Goal: Task Accomplishment & Management: Use online tool/utility

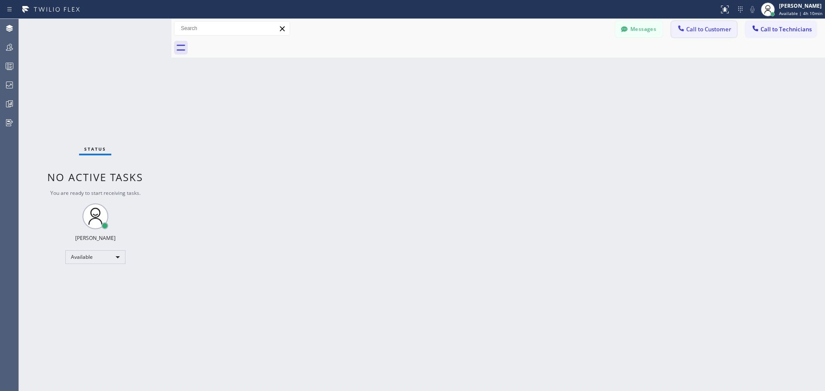
click at [702, 26] on span "Call to Customer" at bounding box center [708, 29] width 45 height 8
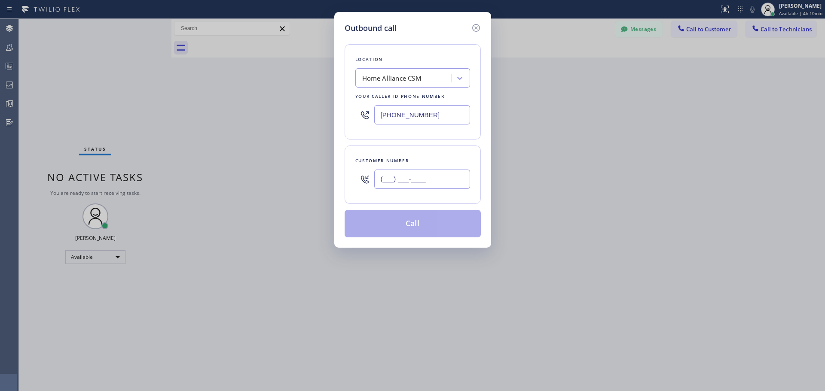
click at [427, 180] on input "(___) ___-____" at bounding box center [422, 179] width 96 height 19
paste input "281) 965-6104"
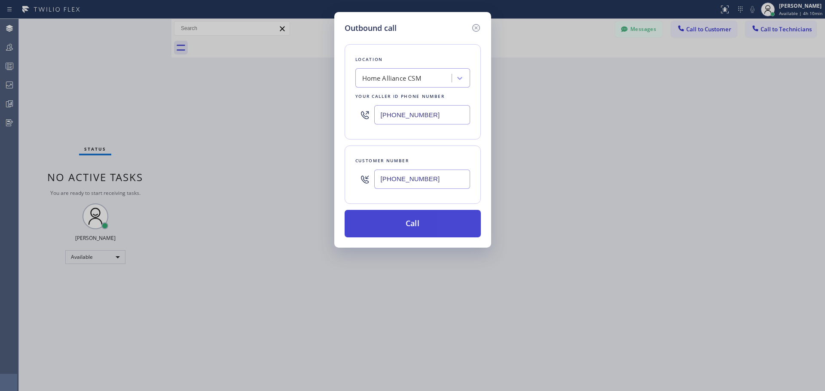
type input "[PHONE_NUMBER]"
click at [417, 220] on button "Call" at bounding box center [413, 223] width 136 height 27
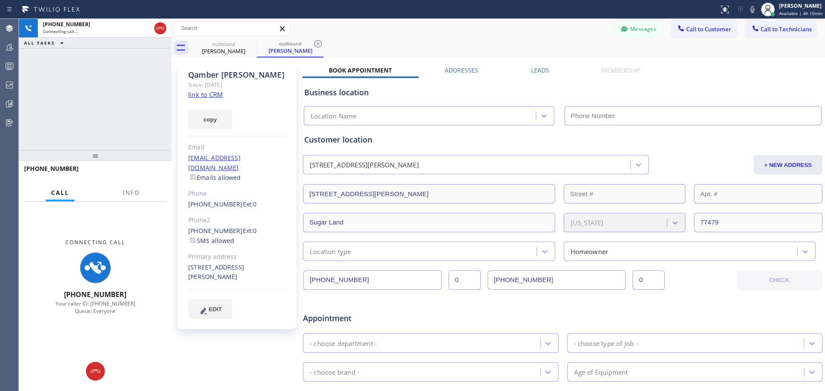
type input "[PHONE_NUMBER]"
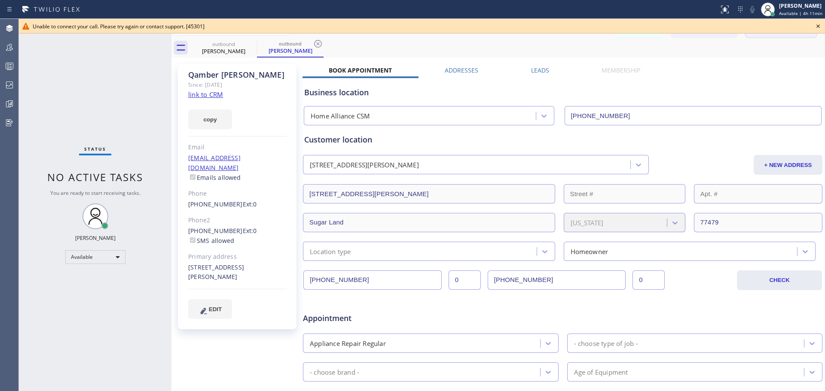
drag, startPoint x: 818, startPoint y: 27, endPoint x: 803, endPoint y: 32, distance: 15.8
click at [818, 27] on icon at bounding box center [818, 26] width 10 height 10
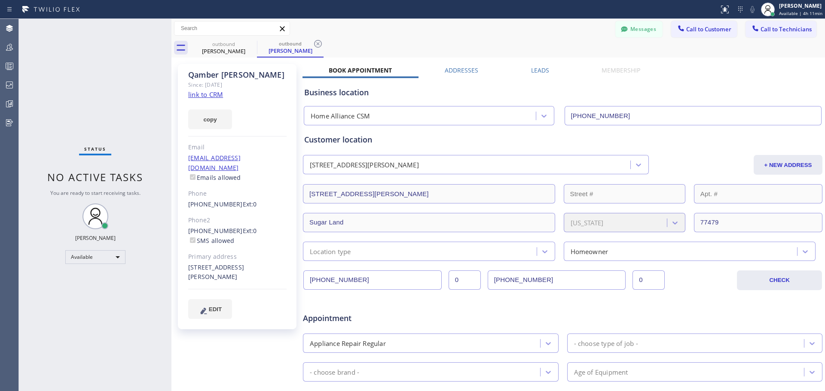
click at [320, 41] on icon at bounding box center [318, 44] width 10 height 10
click at [247, 44] on div "outbound [PERSON_NAME]" at bounding box center [223, 47] width 67 height 19
click at [696, 32] on span "Call to Customer" at bounding box center [708, 29] width 45 height 8
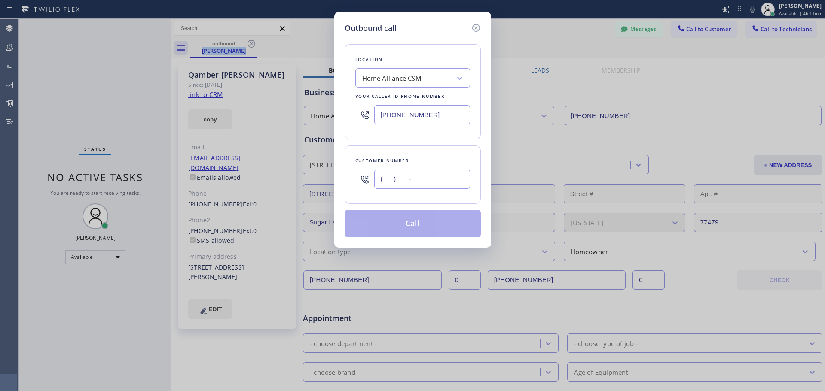
click at [442, 172] on input "(___) ___-____" at bounding box center [422, 179] width 96 height 19
paste input "281) 965-6104"
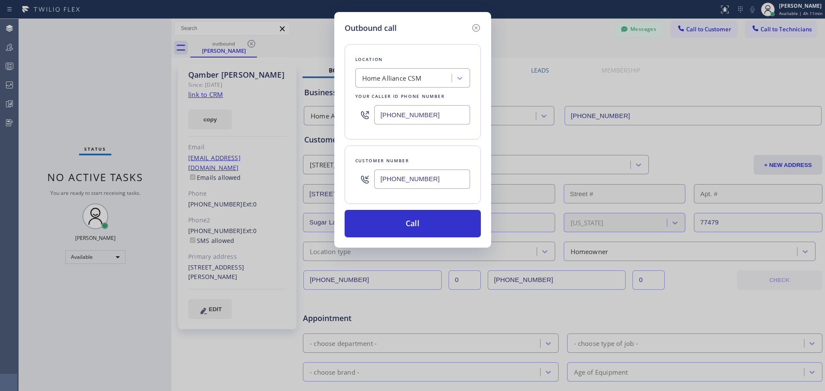
type input "[PHONE_NUMBER]"
click at [393, 75] on div "Home Alliance CSM" at bounding box center [391, 78] width 59 height 10
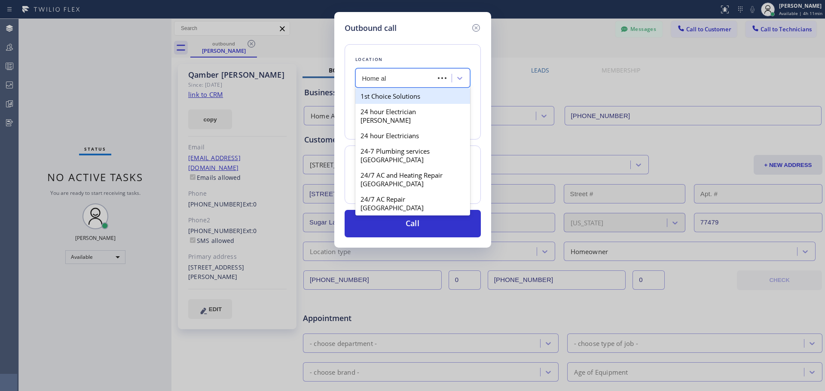
type input "Home all"
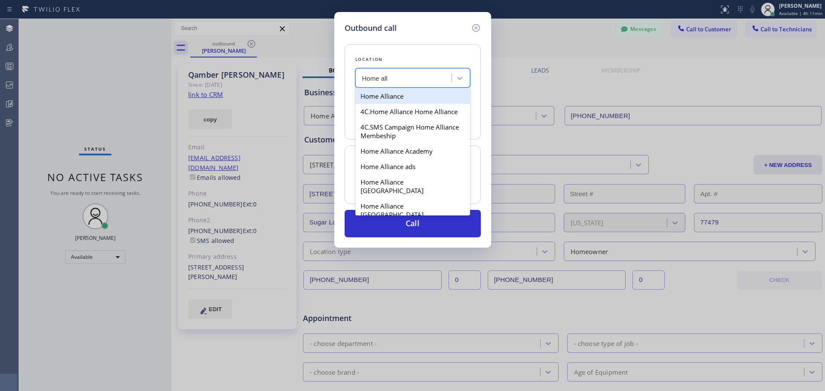
click at [387, 99] on div "Home Alliance" at bounding box center [412, 95] width 115 height 15
type input "[PHONE_NUMBER]"
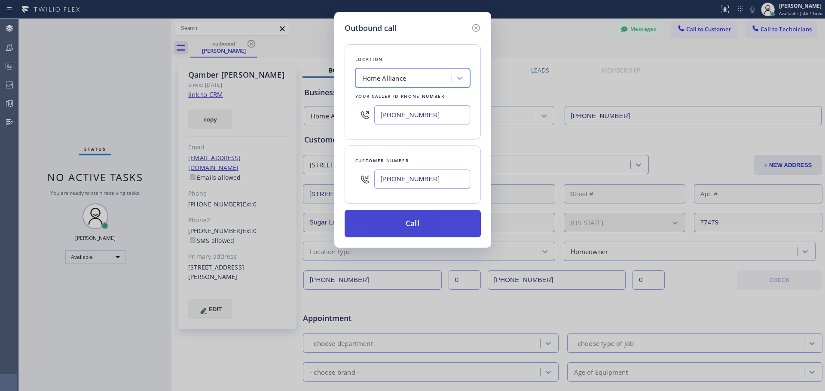
click at [418, 226] on button "Call" at bounding box center [413, 223] width 136 height 27
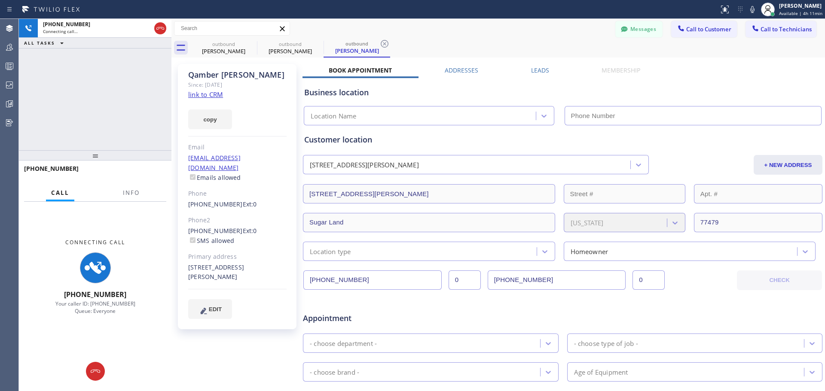
type input "[PHONE_NUMBER]"
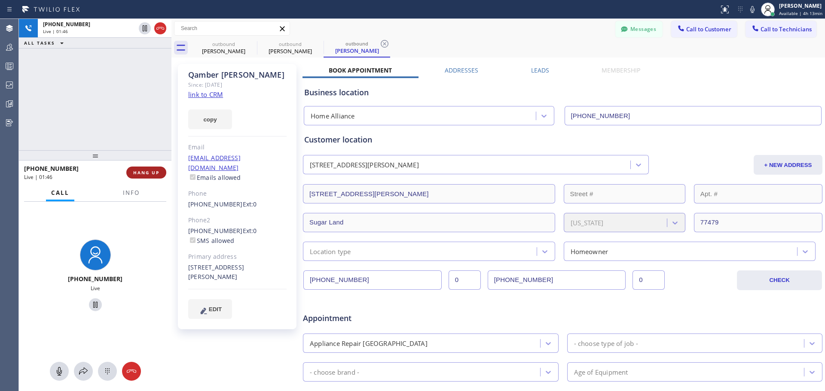
click at [151, 171] on span "HANG UP" at bounding box center [146, 173] width 26 height 6
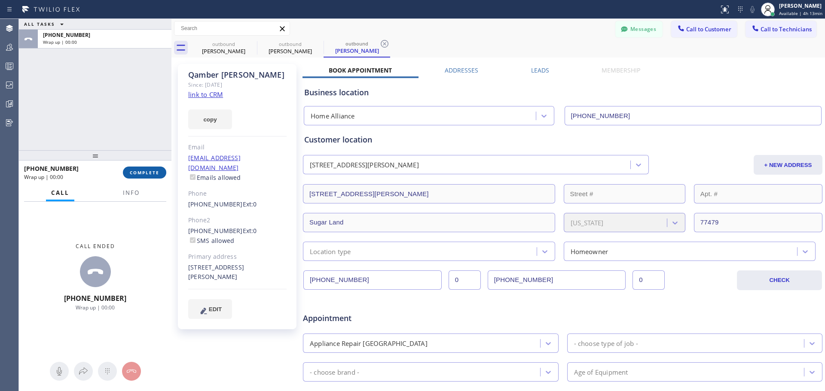
click at [150, 171] on span "COMPLETE" at bounding box center [145, 173] width 30 height 6
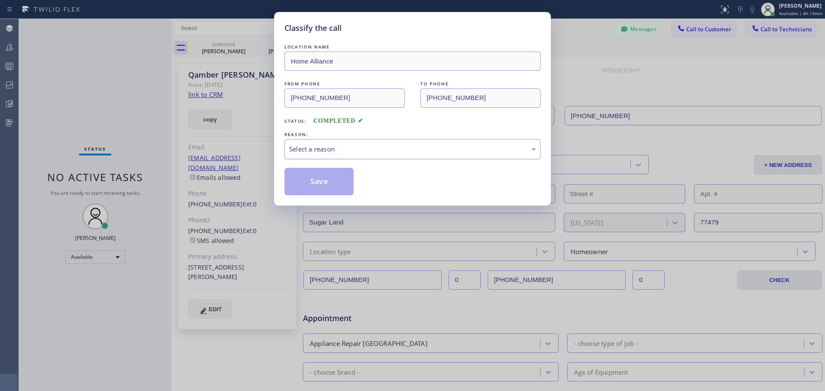
click at [357, 145] on div "Select a reason" at bounding box center [412, 149] width 247 height 10
click at [319, 186] on button "Save" at bounding box center [318, 181] width 69 height 27
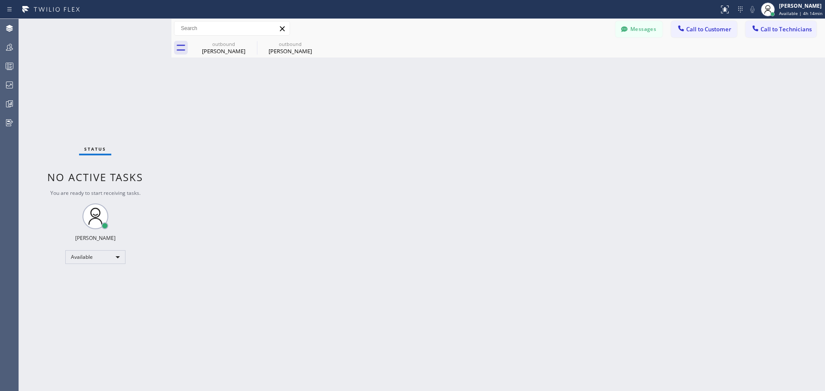
drag, startPoint x: 250, startPoint y: 46, endPoint x: 288, endPoint y: 119, distance: 82.8
click at [0, 0] on icon at bounding box center [0, 0] width 0 height 0
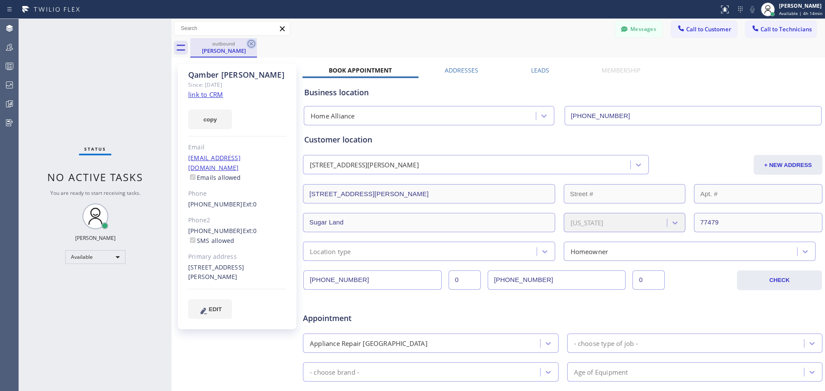
click at [253, 44] on icon at bounding box center [251, 44] width 10 height 10
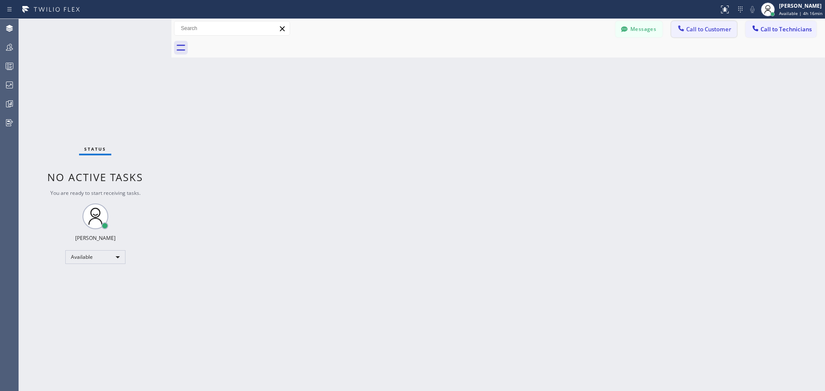
click at [680, 34] on div at bounding box center [681, 29] width 10 height 10
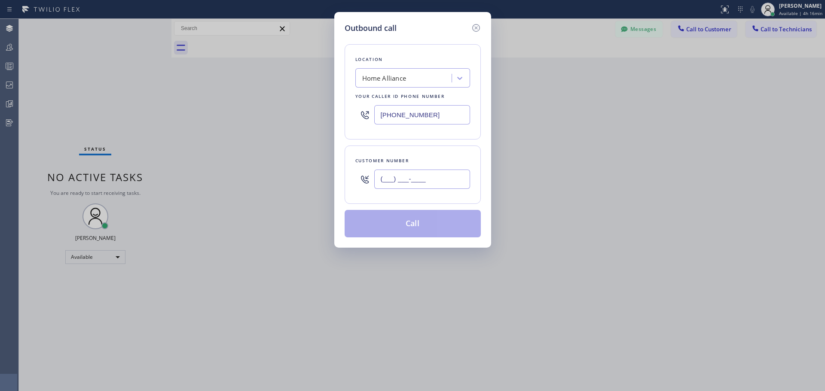
click at [440, 172] on input "(___) ___-____" at bounding box center [422, 179] width 96 height 19
paste input "310) 382-0580"
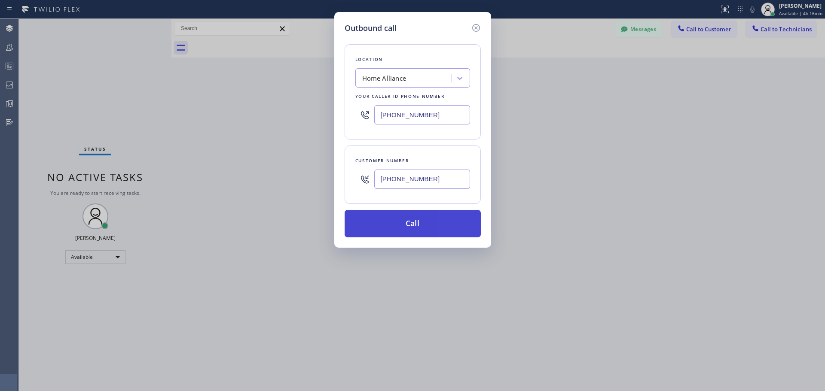
type input "[PHONE_NUMBER]"
click at [446, 226] on button "Call" at bounding box center [413, 223] width 136 height 27
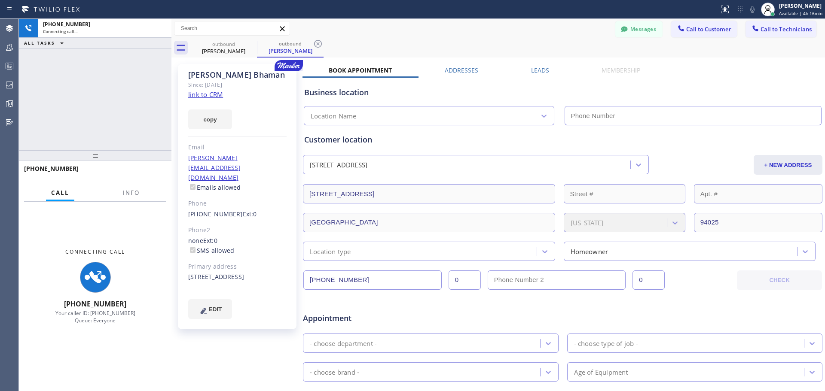
type input "[PHONE_NUMBER]"
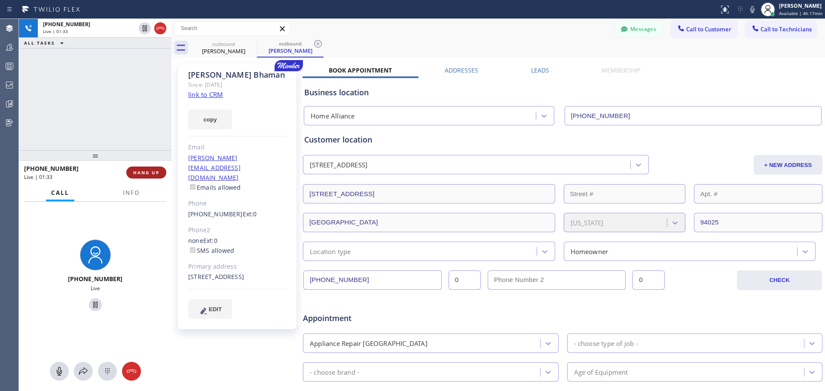
drag, startPoint x: 157, startPoint y: 170, endPoint x: 155, endPoint y: 174, distance: 4.8
click at [159, 167] on button "HANG UP" at bounding box center [146, 173] width 40 height 12
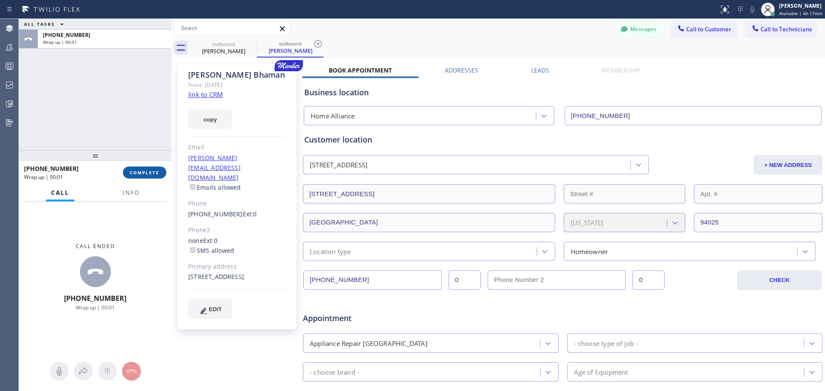
click at [139, 173] on span "COMPLETE" at bounding box center [145, 173] width 30 height 6
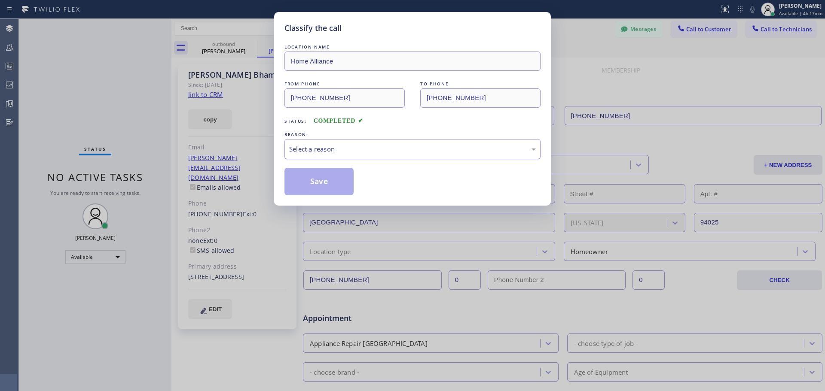
click at [345, 147] on div "Select a reason" at bounding box center [412, 149] width 247 height 10
click at [323, 185] on button "Save" at bounding box center [318, 181] width 69 height 27
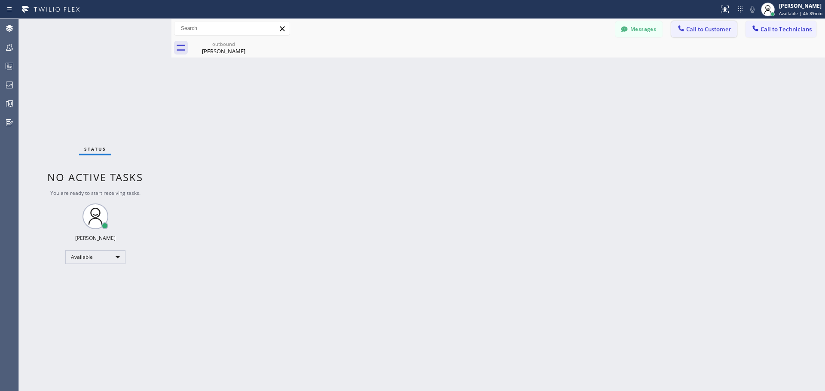
click at [699, 32] on span "Call to Customer" at bounding box center [708, 29] width 45 height 8
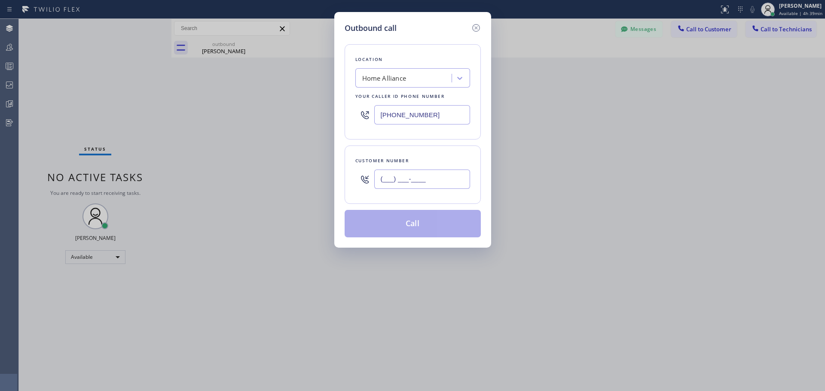
click at [395, 180] on input "(___) ___-____" at bounding box center [422, 179] width 96 height 19
paste input "805) 377-2309"
type input "[PHONE_NUMBER]"
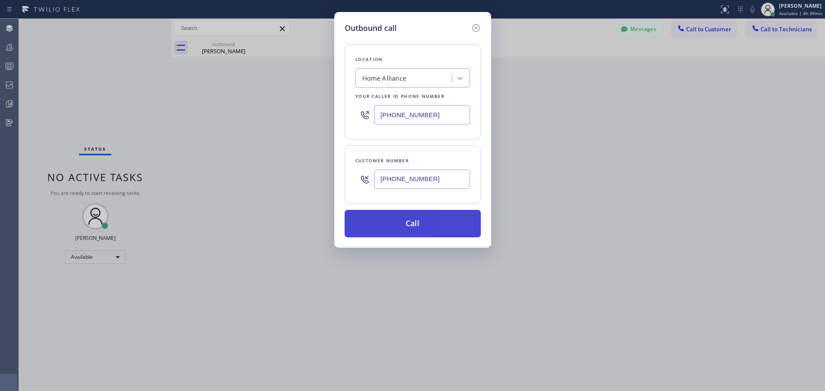
click at [453, 229] on button "Call" at bounding box center [413, 223] width 136 height 27
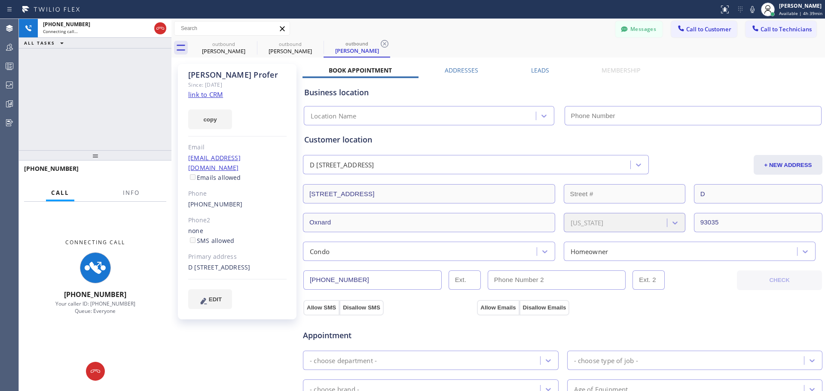
type input "[PHONE_NUMBER]"
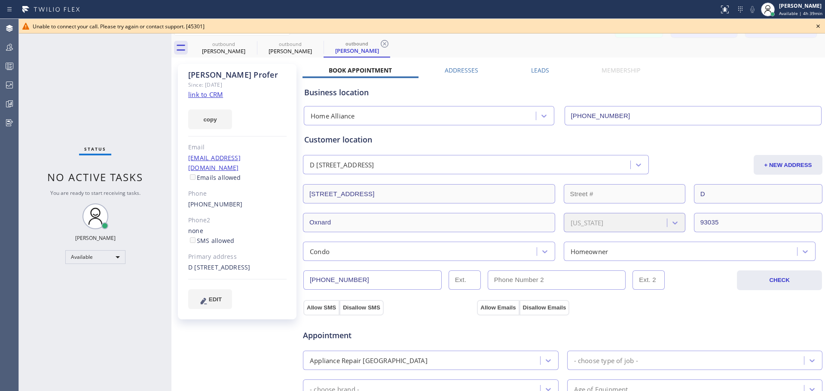
click at [816, 28] on icon at bounding box center [818, 26] width 10 height 10
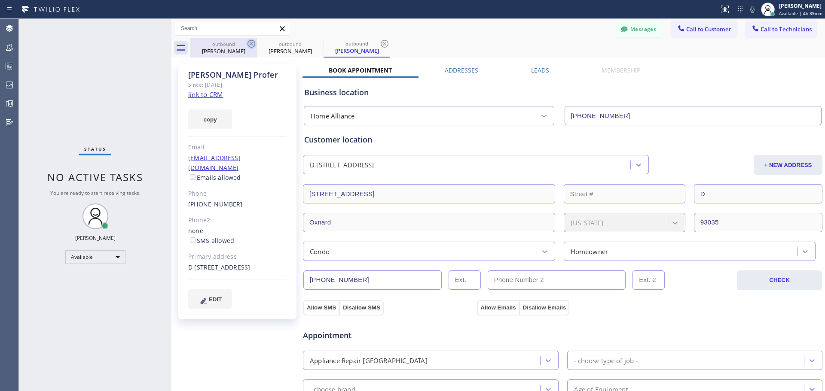
click at [249, 45] on icon at bounding box center [251, 44] width 10 height 10
click at [248, 44] on icon at bounding box center [251, 44] width 10 height 10
click at [247, 45] on icon at bounding box center [251, 44] width 10 height 10
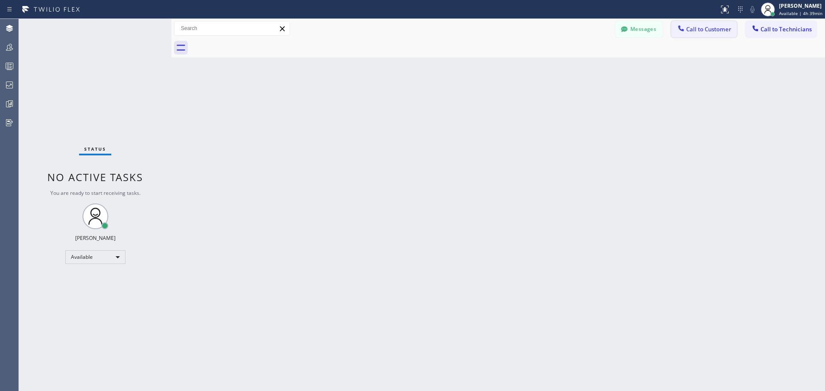
click at [693, 31] on span "Call to Customer" at bounding box center [708, 29] width 45 height 8
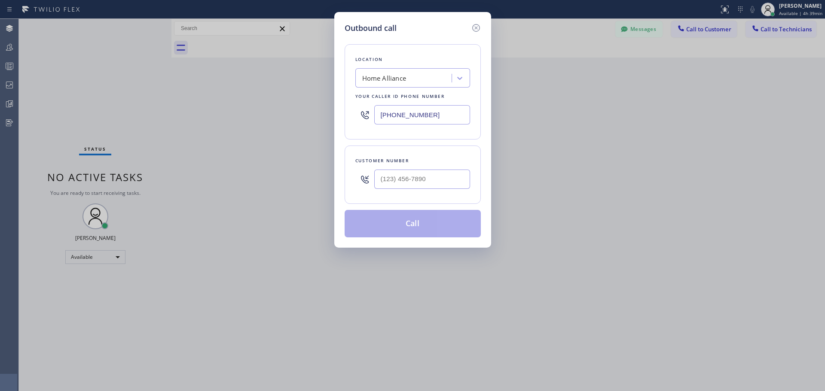
click at [421, 77] on div "Home Alliance" at bounding box center [405, 78] width 94 height 15
type input "CSM"
click at [436, 101] on div "Home Alliance CSM" at bounding box center [412, 95] width 115 height 15
type input "[PHONE_NUMBER]"
drag, startPoint x: 417, startPoint y: 179, endPoint x: 421, endPoint y: 176, distance: 5.2
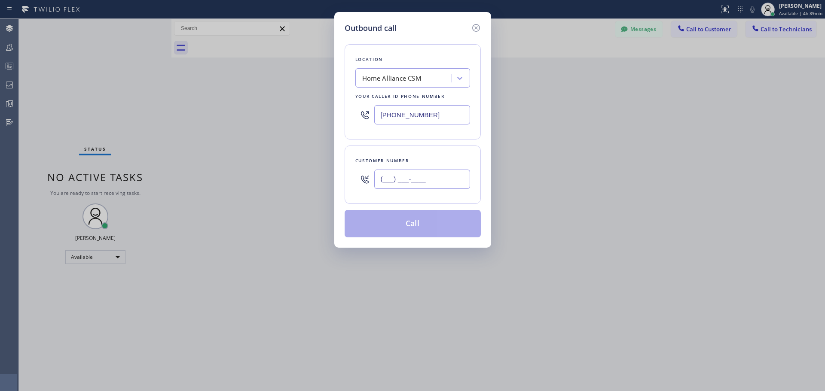
click at [417, 180] on input "(___) ___-____" at bounding box center [422, 179] width 96 height 19
paste input "805) 377-2309"
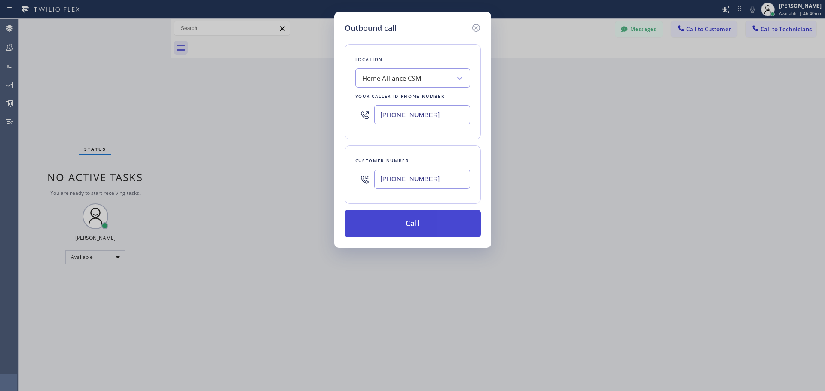
type input "[PHONE_NUMBER]"
click at [416, 220] on button "Call" at bounding box center [413, 223] width 136 height 27
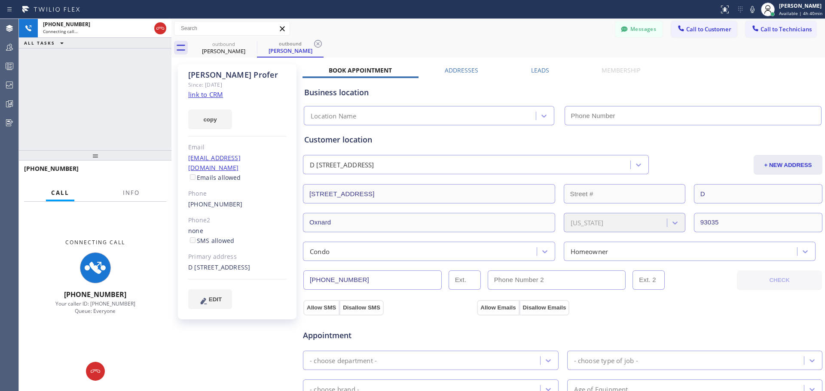
type input "[PHONE_NUMBER]"
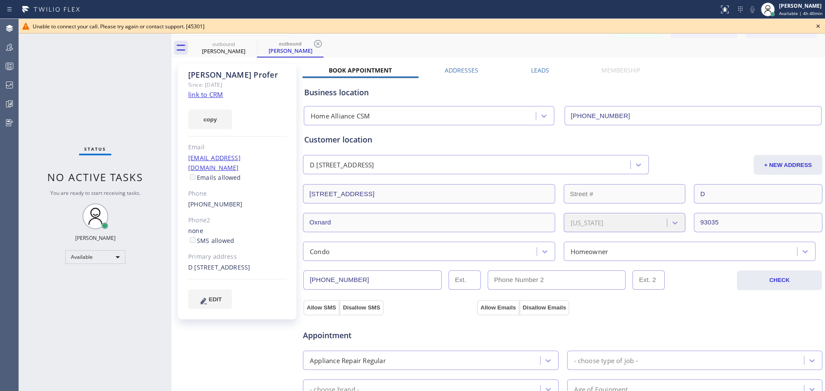
click at [819, 26] on icon at bounding box center [818, 26] width 10 height 10
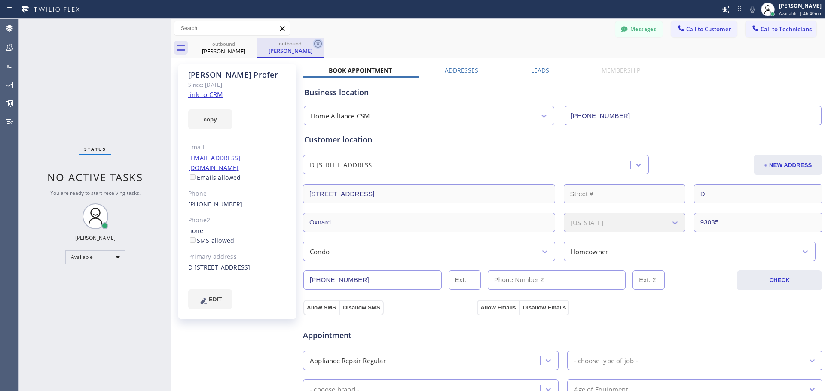
click at [322, 44] on icon at bounding box center [318, 44] width 8 height 8
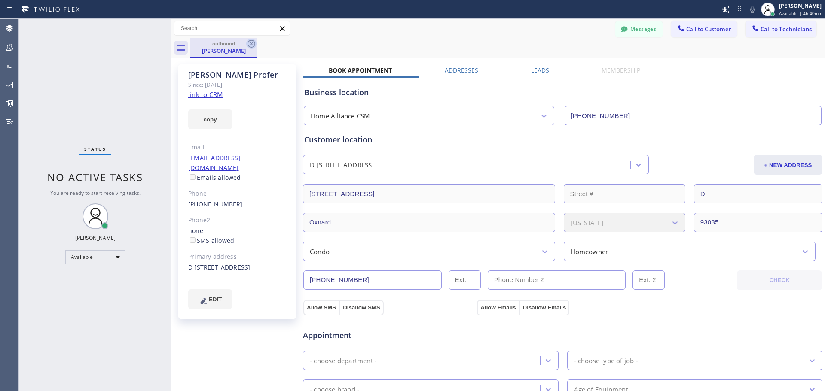
click at [254, 46] on icon at bounding box center [251, 44] width 8 height 8
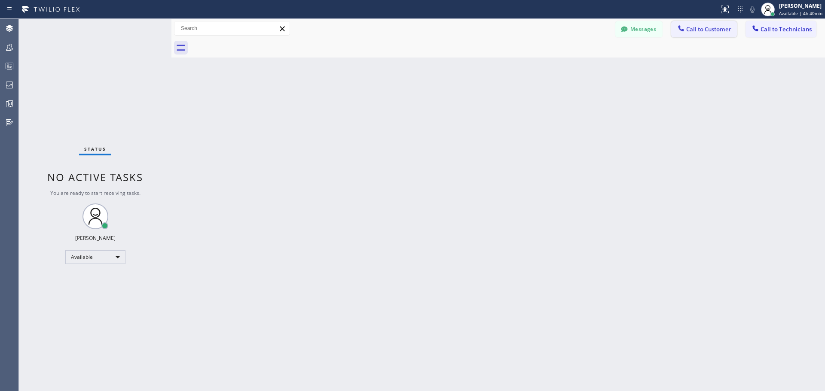
click at [710, 27] on span "Call to Customer" at bounding box center [708, 29] width 45 height 8
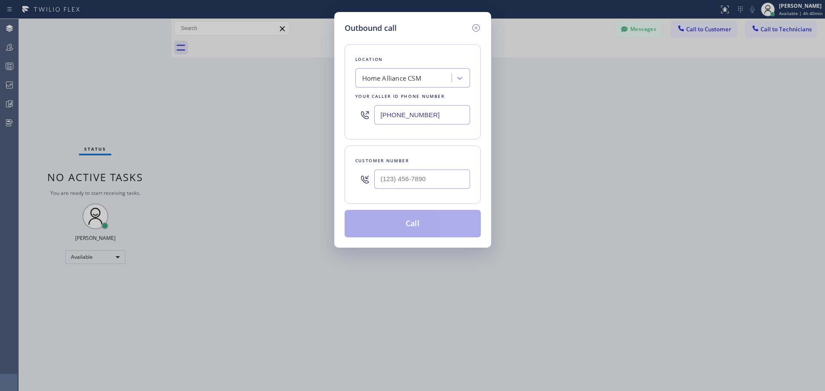
click at [431, 82] on div "Home Alliance CSM" at bounding box center [405, 78] width 94 height 15
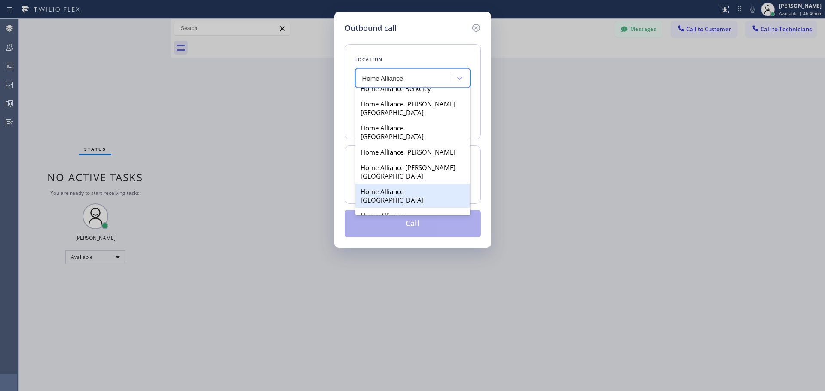
scroll to position [344, 0]
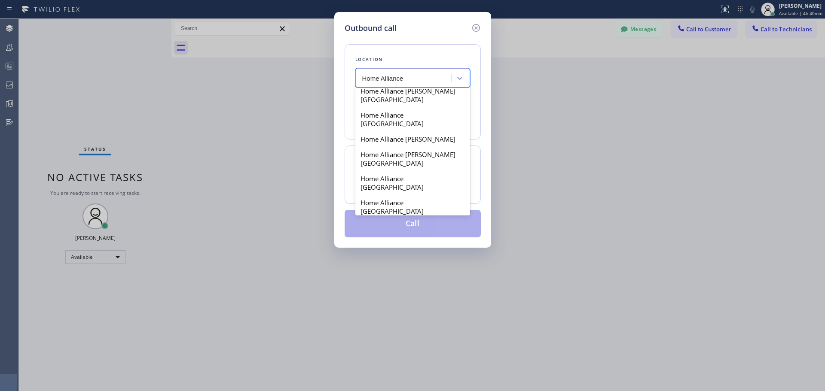
type input "Home Alliance"
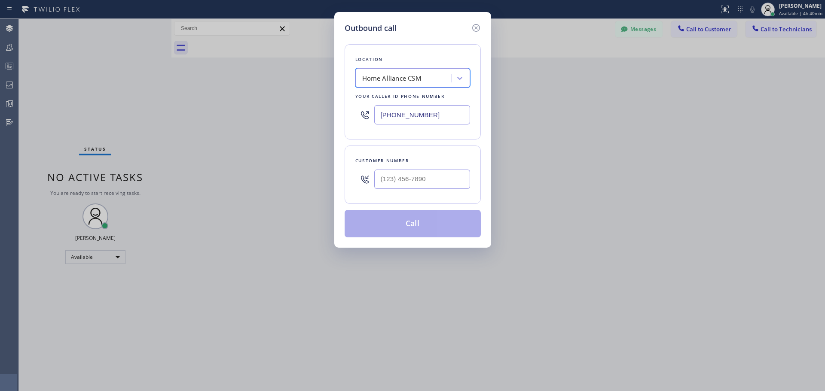
click at [436, 73] on div "Home Alliance CSM" at bounding box center [405, 78] width 94 height 15
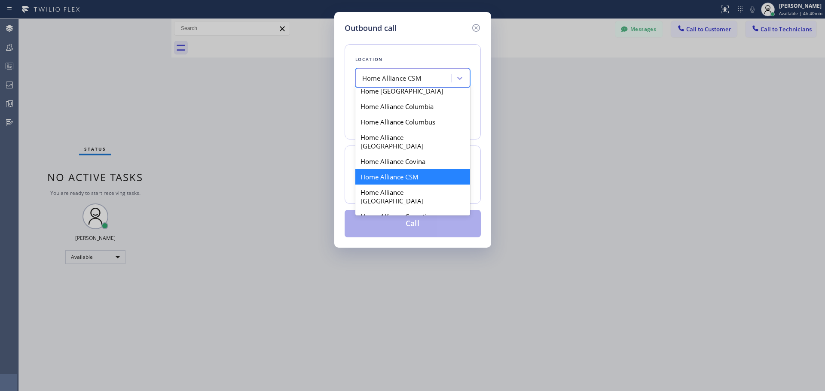
scroll to position [864, 0]
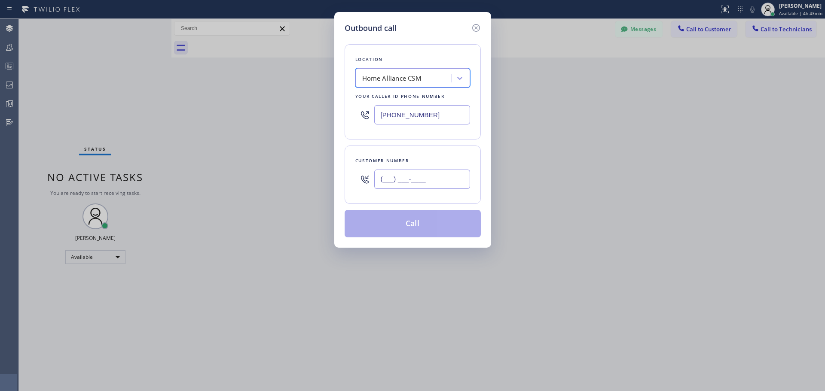
click at [409, 181] on input "(___) ___-____" at bounding box center [422, 179] width 96 height 19
paste input "805) 377-2309"
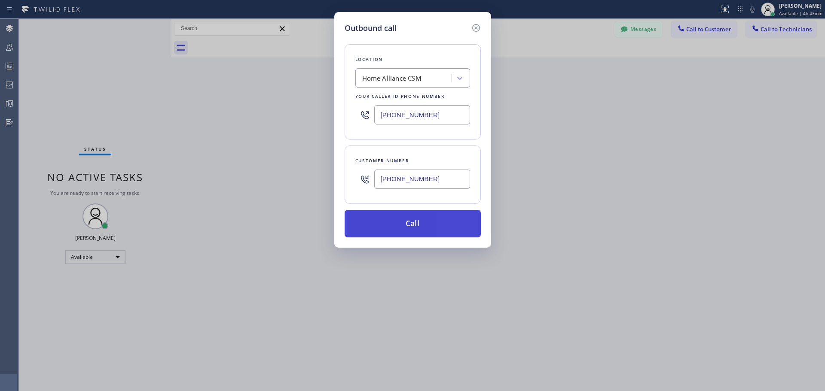
type input "[PHONE_NUMBER]"
click at [414, 226] on button "Call" at bounding box center [413, 223] width 136 height 27
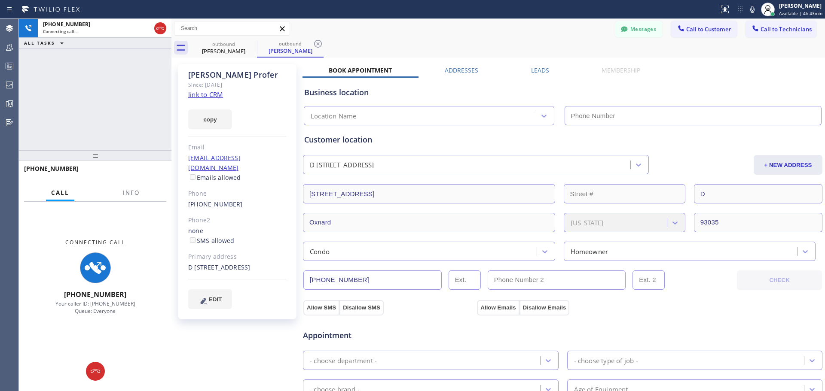
type input "[PHONE_NUMBER]"
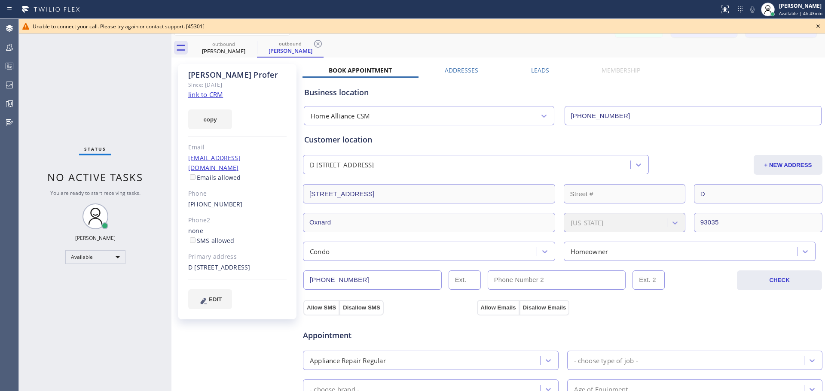
click at [819, 27] on icon at bounding box center [818, 26] width 10 height 10
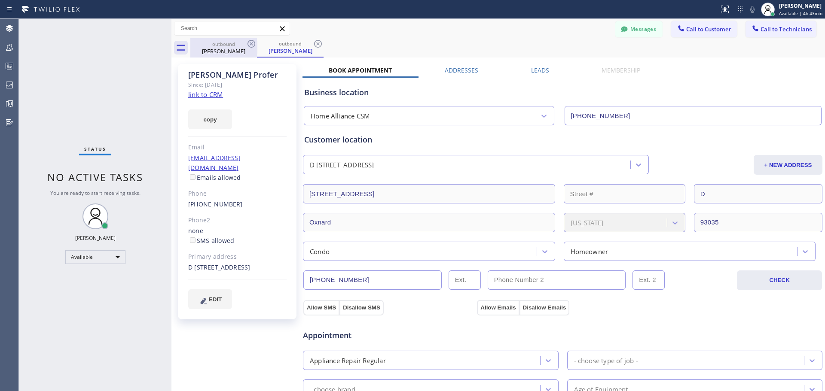
click at [318, 45] on icon at bounding box center [318, 44] width 10 height 10
drag, startPoint x: 253, startPoint y: 45, endPoint x: 430, endPoint y: 86, distance: 181.0
click at [253, 46] on icon at bounding box center [251, 44] width 10 height 10
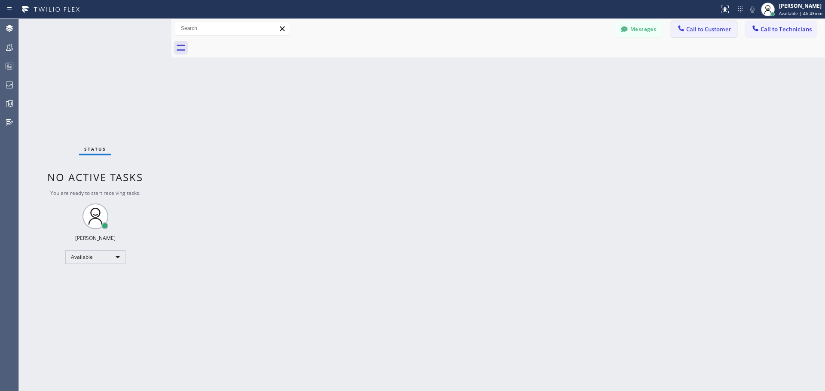
click at [735, 30] on button "Call to Customer" at bounding box center [704, 29] width 66 height 16
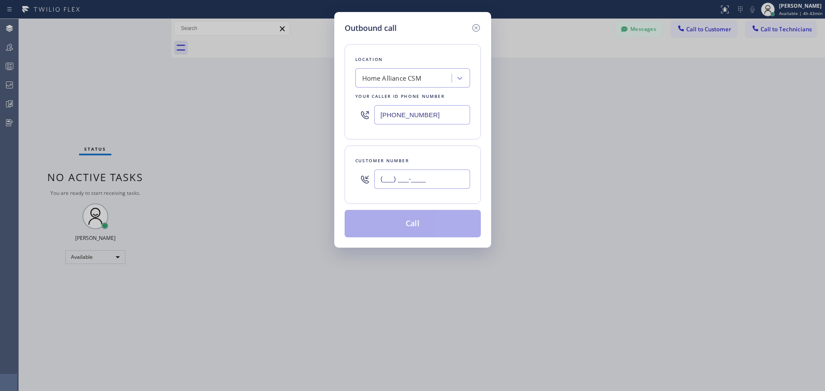
click at [407, 180] on input "(___) ___-____" at bounding box center [422, 179] width 96 height 19
paste input "805) 377-2309"
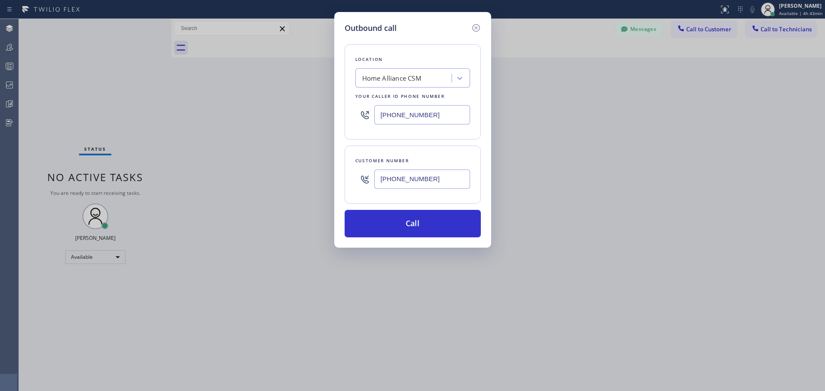
type input "[PHONE_NUMBER]"
click at [418, 82] on div "Home Alliance CSM" at bounding box center [391, 78] width 59 height 10
type input "Home All"
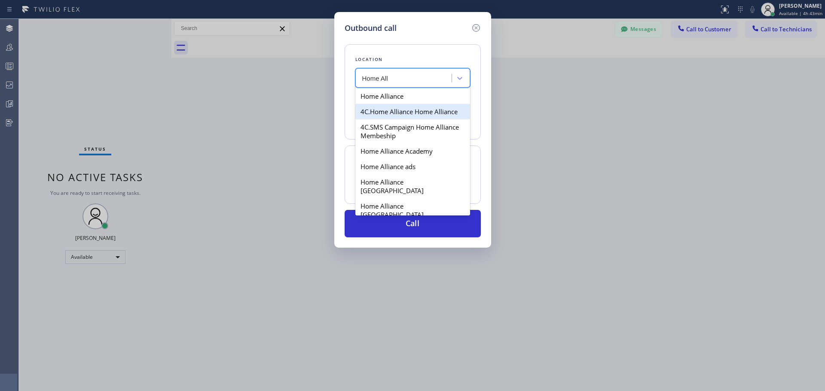
click at [428, 113] on div "4C.Home Alliance Home Alliance" at bounding box center [412, 111] width 115 height 15
type input "[PHONE_NUMBER]"
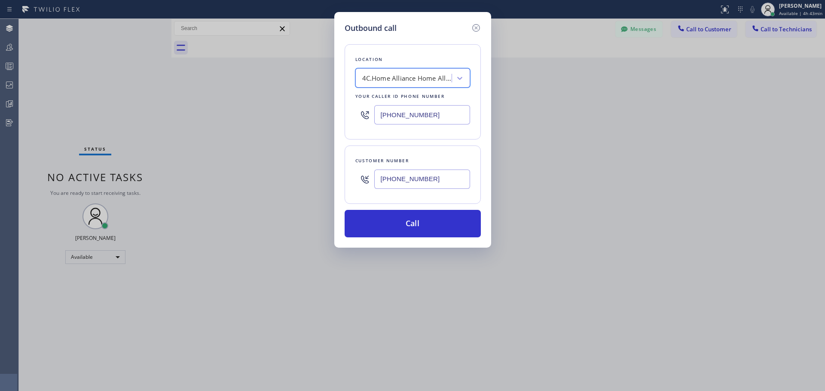
click at [429, 80] on div "4C.Home Alliance Home Alliance" at bounding box center [407, 78] width 90 height 10
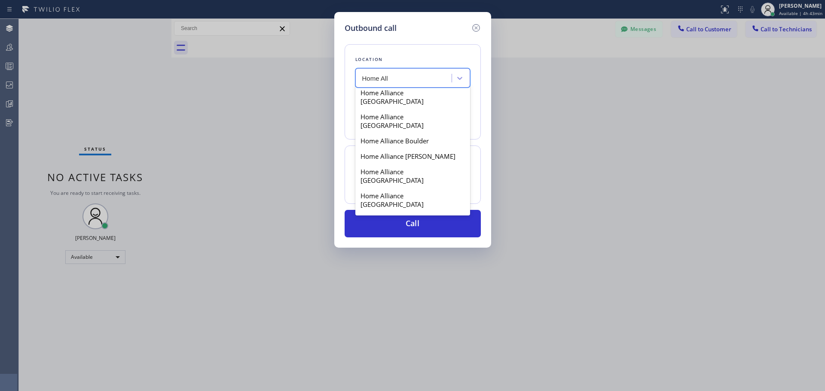
scroll to position [515, 0]
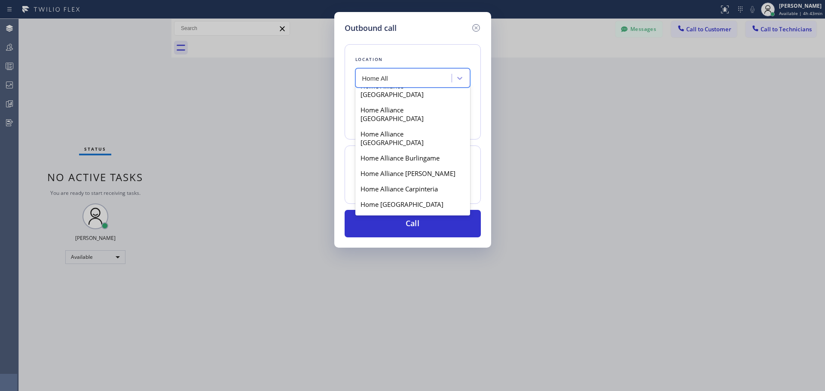
type input "Home All"
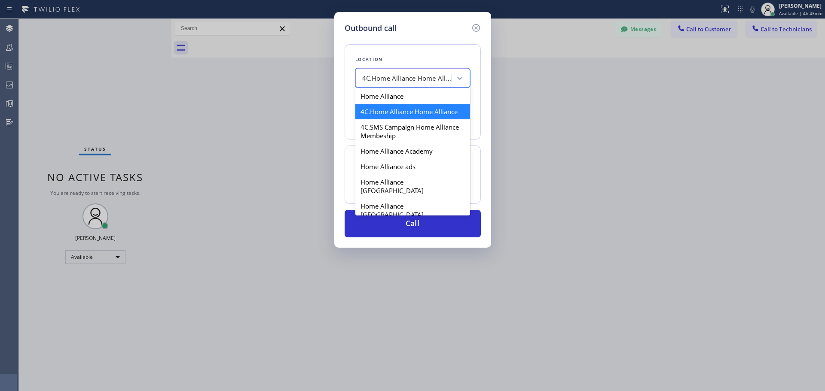
click at [429, 79] on div "4C.Home Alliance Home Alliance" at bounding box center [407, 78] width 90 height 10
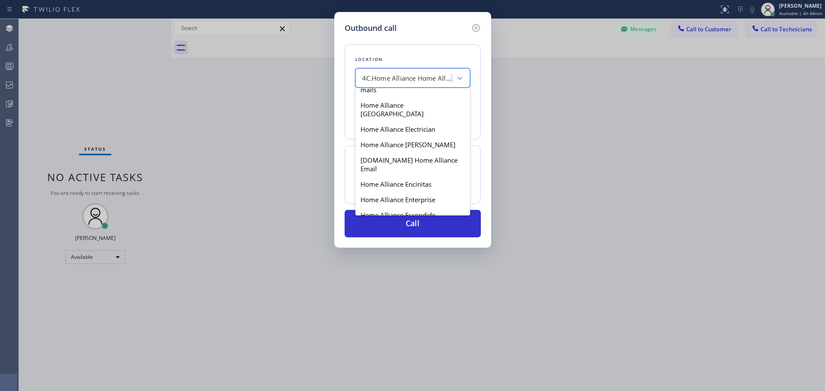
scroll to position [1163, 0]
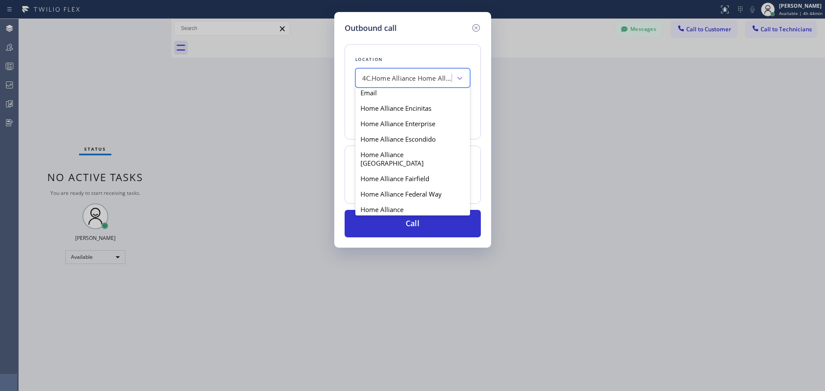
click at [438, 369] on div "Home Alliance [GEOGRAPHIC_DATA]" at bounding box center [412, 381] width 115 height 24
type input "[PHONE_NUMBER]"
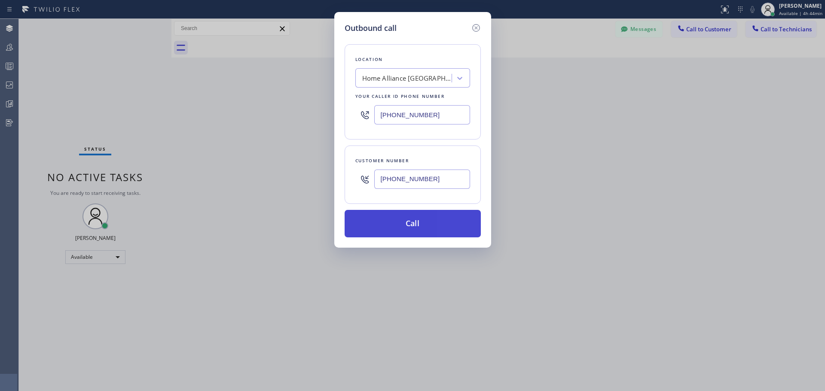
click at [442, 224] on button "Call" at bounding box center [413, 223] width 136 height 27
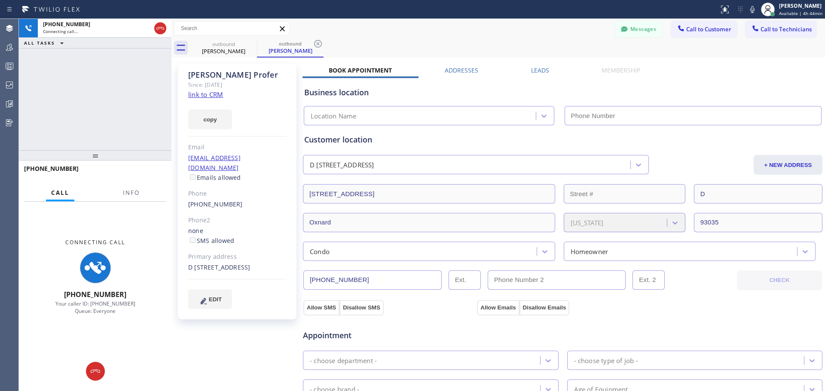
type input "[PHONE_NUMBER]"
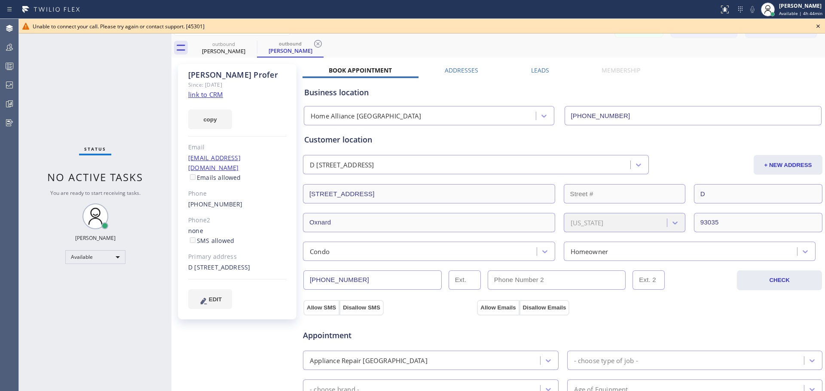
click at [818, 27] on icon at bounding box center [818, 26] width 10 height 10
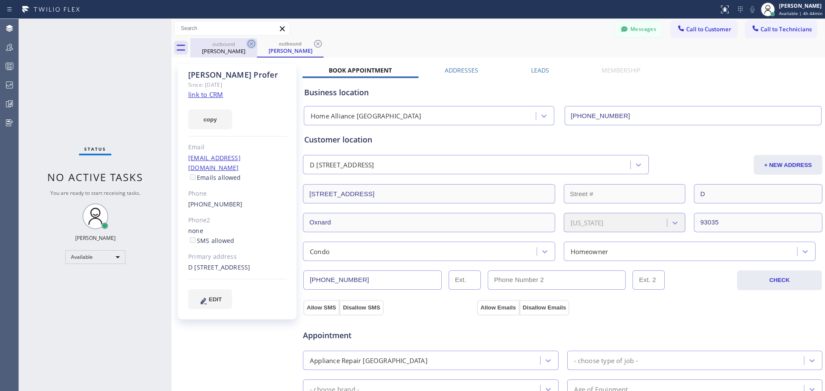
click at [247, 42] on icon at bounding box center [251, 44] width 10 height 10
click at [317, 42] on icon at bounding box center [318, 44] width 10 height 10
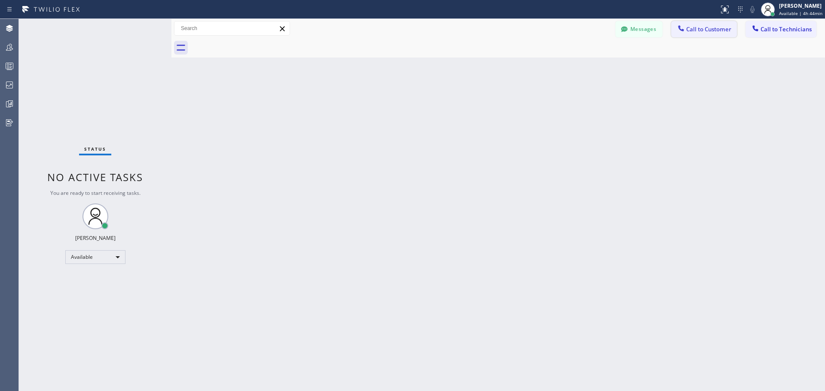
click at [693, 32] on span "Call to Customer" at bounding box center [708, 29] width 45 height 8
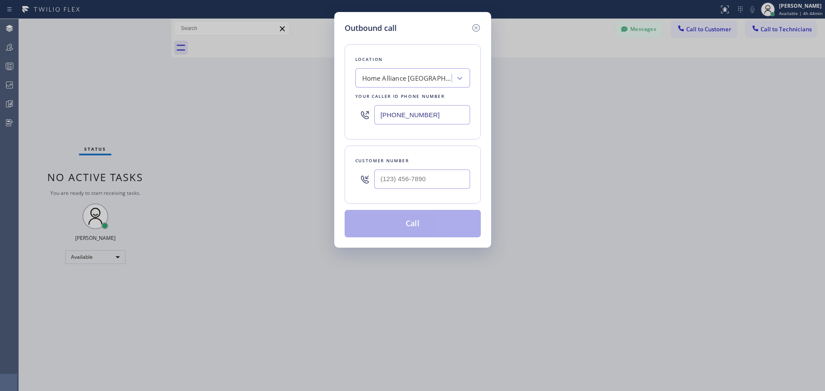
click at [419, 78] on div "Home Alliance [GEOGRAPHIC_DATA]" at bounding box center [407, 78] width 90 height 10
type input "Home All"
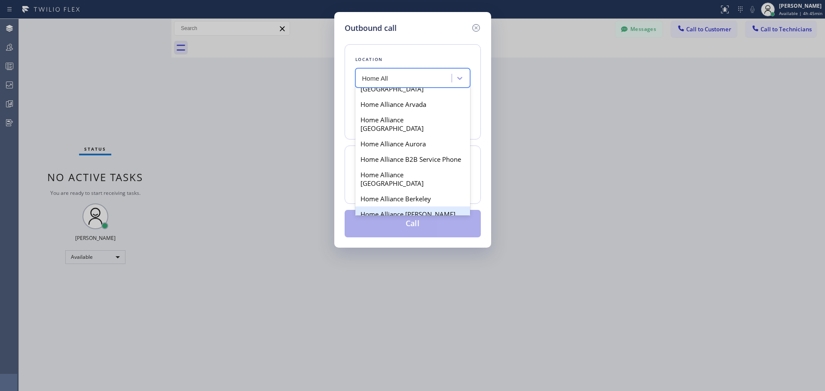
scroll to position [258, 0]
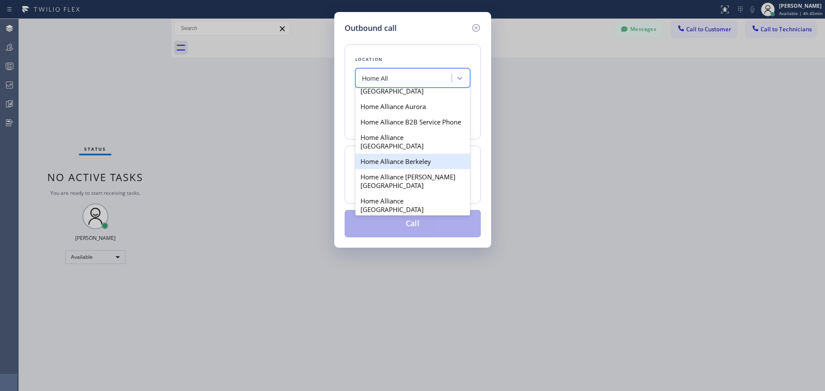
click at [430, 154] on div "Home Alliance Berkeley" at bounding box center [412, 161] width 115 height 15
type input "[PHONE_NUMBER]"
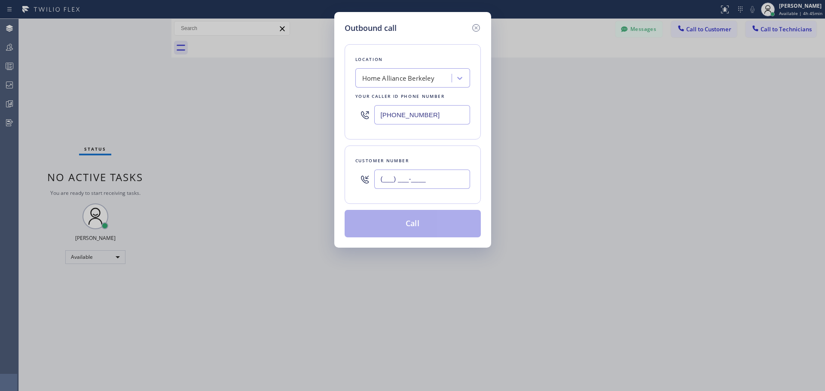
click at [417, 172] on input "(___) ___-____" at bounding box center [422, 179] width 96 height 19
paste input "805) 377-2309"
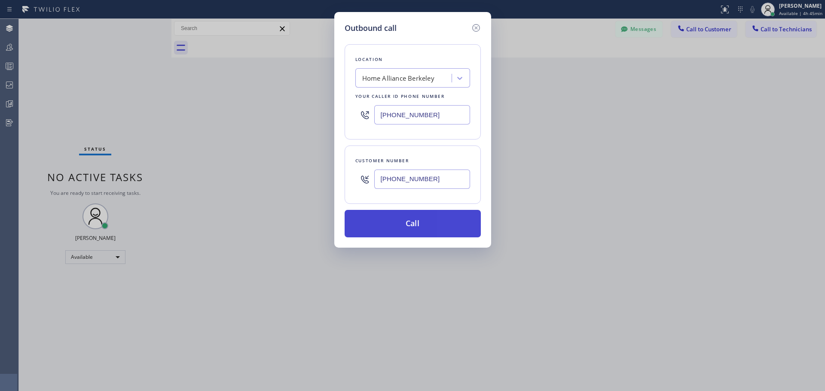
type input "[PHONE_NUMBER]"
click at [424, 224] on button "Call" at bounding box center [413, 223] width 136 height 27
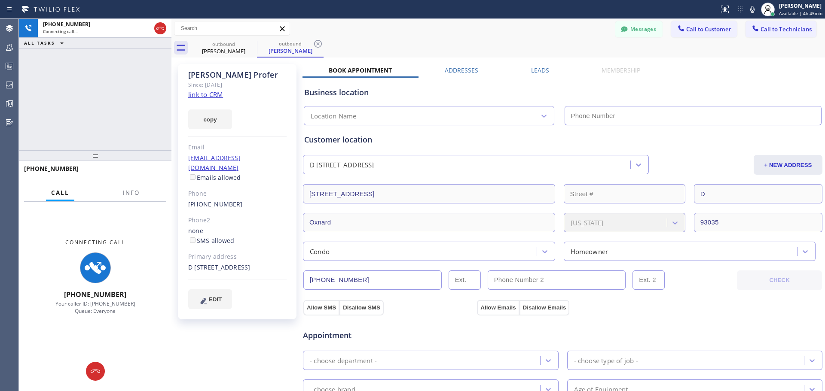
type input "[PHONE_NUMBER]"
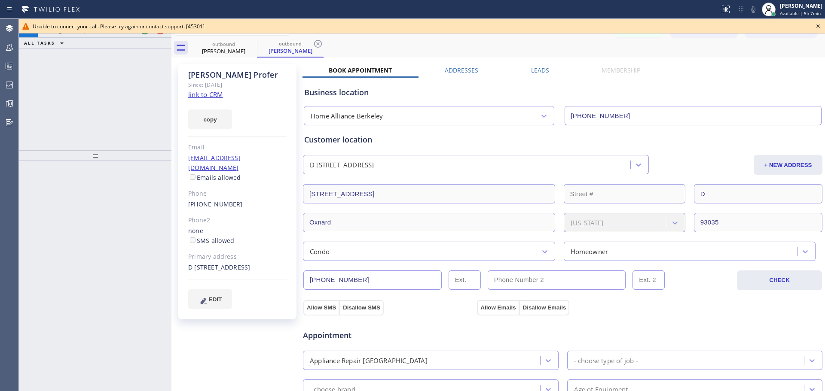
click at [817, 28] on icon at bounding box center [818, 26] width 10 height 10
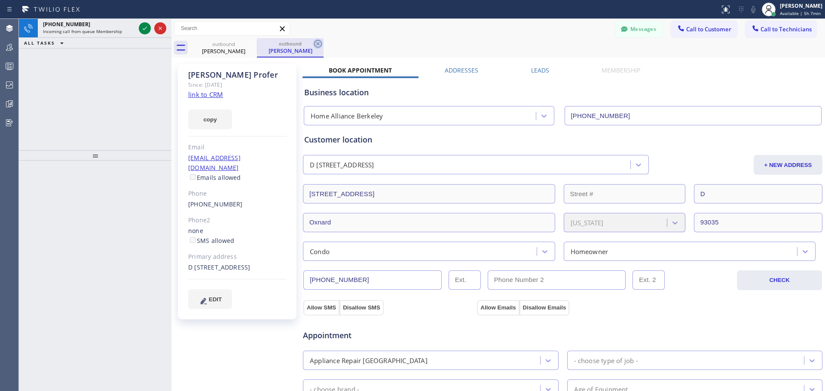
click at [321, 41] on icon at bounding box center [318, 44] width 10 height 10
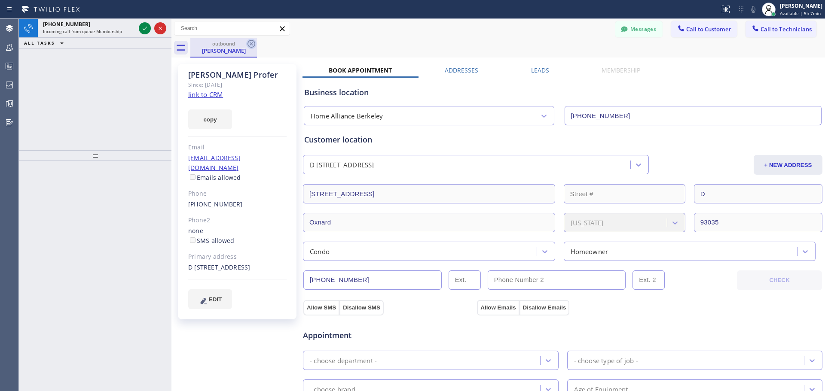
click at [250, 45] on icon at bounding box center [251, 44] width 8 height 8
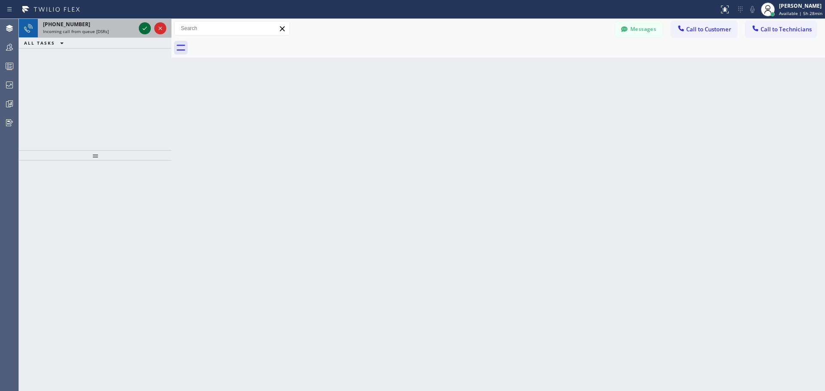
click at [145, 27] on icon at bounding box center [145, 28] width 10 height 10
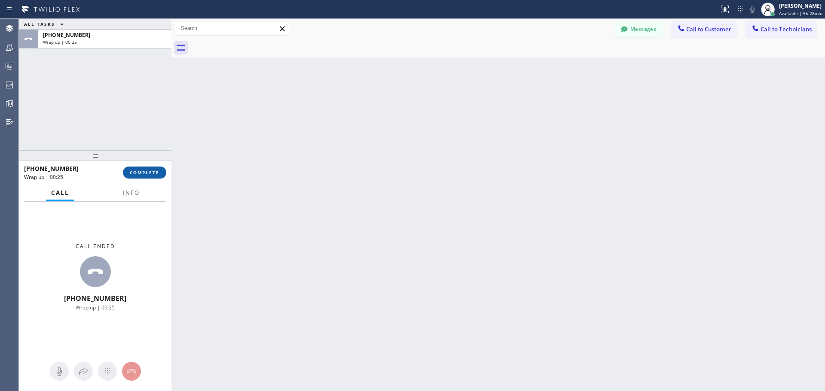
click at [145, 172] on span "COMPLETE" at bounding box center [145, 173] width 30 height 6
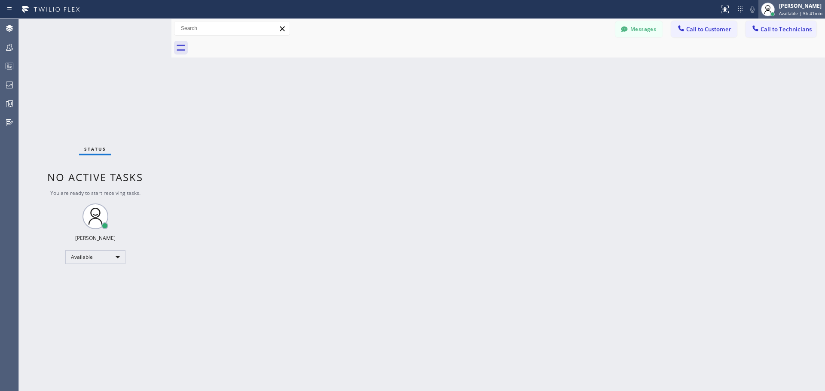
click at [800, 11] on span "Available | 5h 41min" at bounding box center [800, 13] width 43 height 6
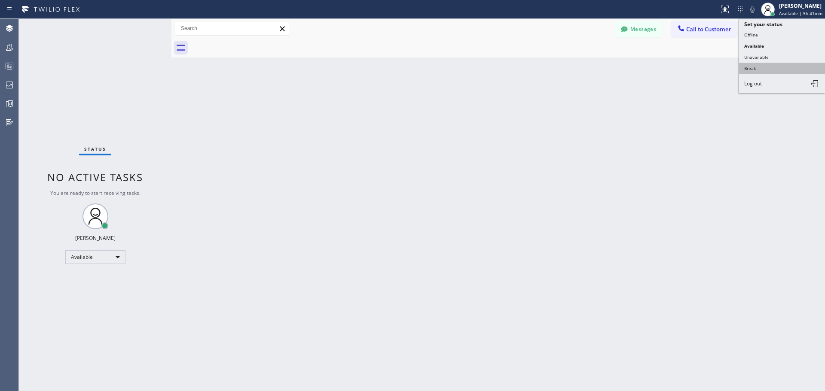
click at [764, 69] on button "Break" at bounding box center [782, 68] width 86 height 11
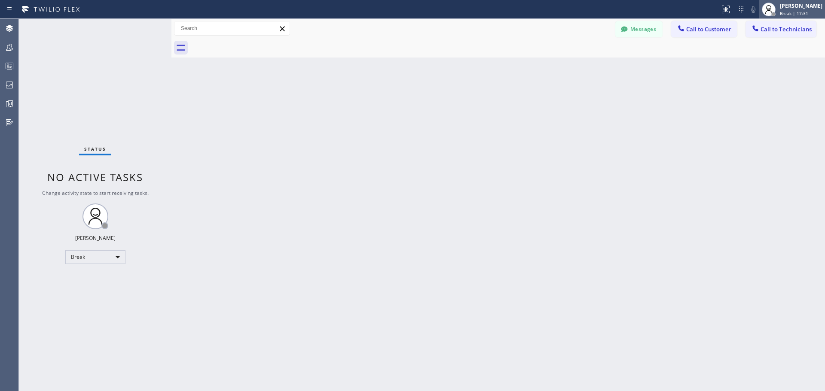
click at [781, 9] on div "[PERSON_NAME]" at bounding box center [801, 5] width 43 height 7
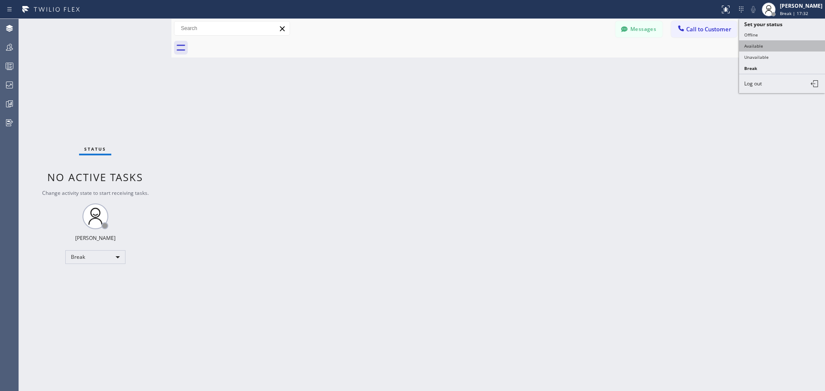
click at [782, 48] on button "Available" at bounding box center [782, 45] width 86 height 11
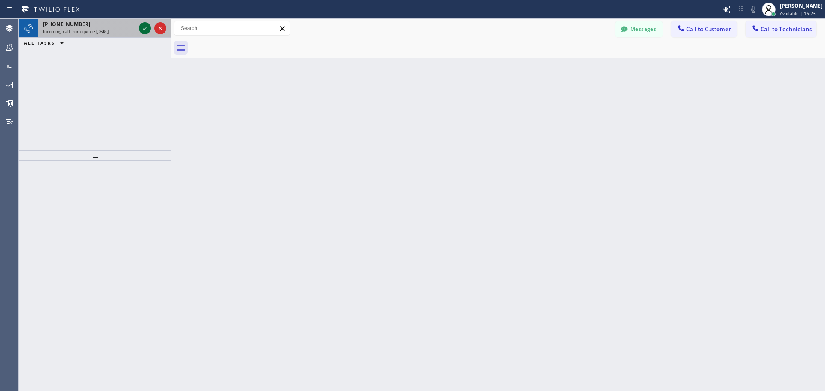
click at [142, 30] on icon at bounding box center [145, 28] width 10 height 10
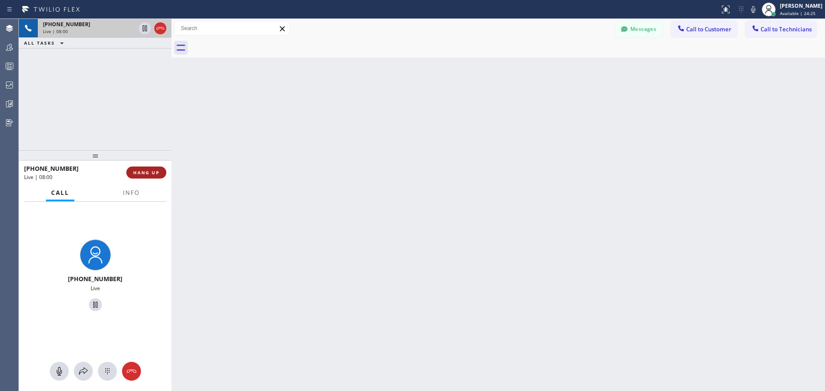
click at [162, 171] on button "HANG UP" at bounding box center [146, 173] width 40 height 12
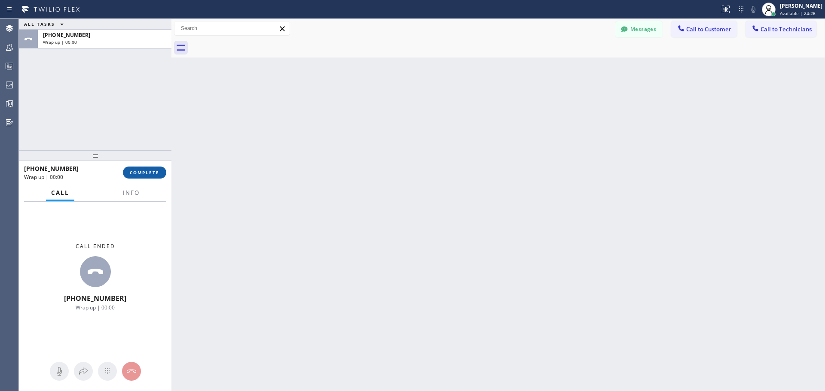
click at [157, 173] on span "COMPLETE" at bounding box center [145, 173] width 30 height 6
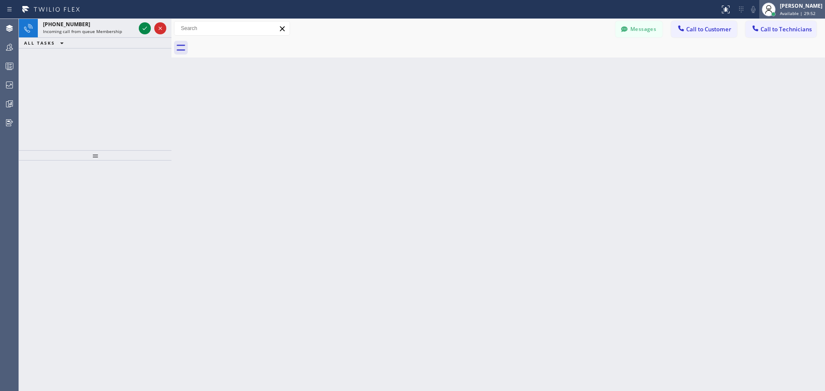
click at [793, 7] on div "[PERSON_NAME]" at bounding box center [801, 5] width 43 height 7
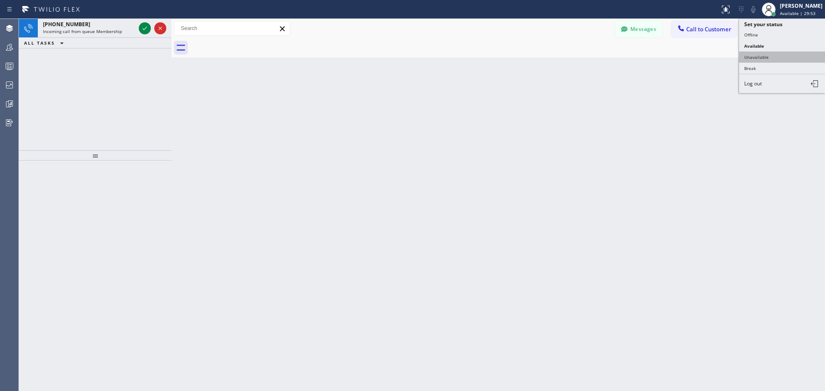
click at [770, 56] on button "Unavailable" at bounding box center [782, 57] width 86 height 11
